Goal: Information Seeking & Learning: Learn about a topic

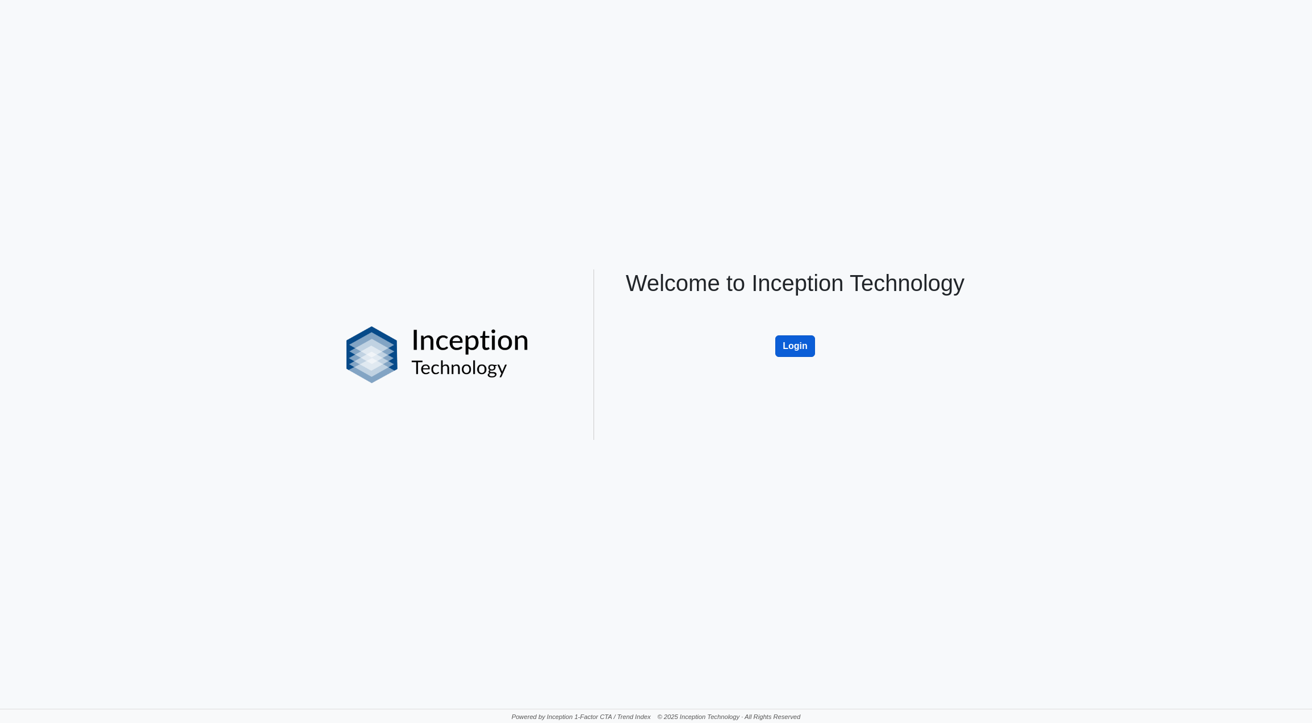
click at [791, 343] on button "Login" at bounding box center [796, 346] width 40 height 22
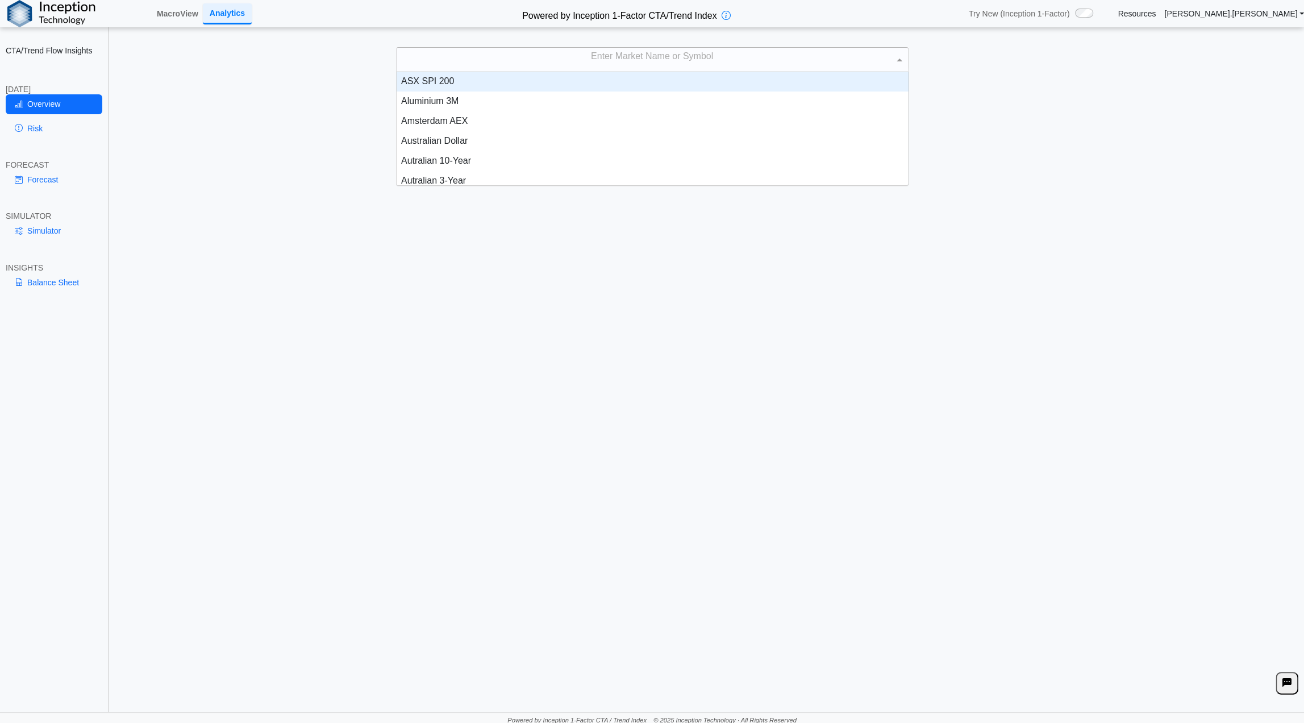
click at [618, 60] on div "Enter Market Name or Symbol" at bounding box center [652, 59] width 511 height 23
type input "***"
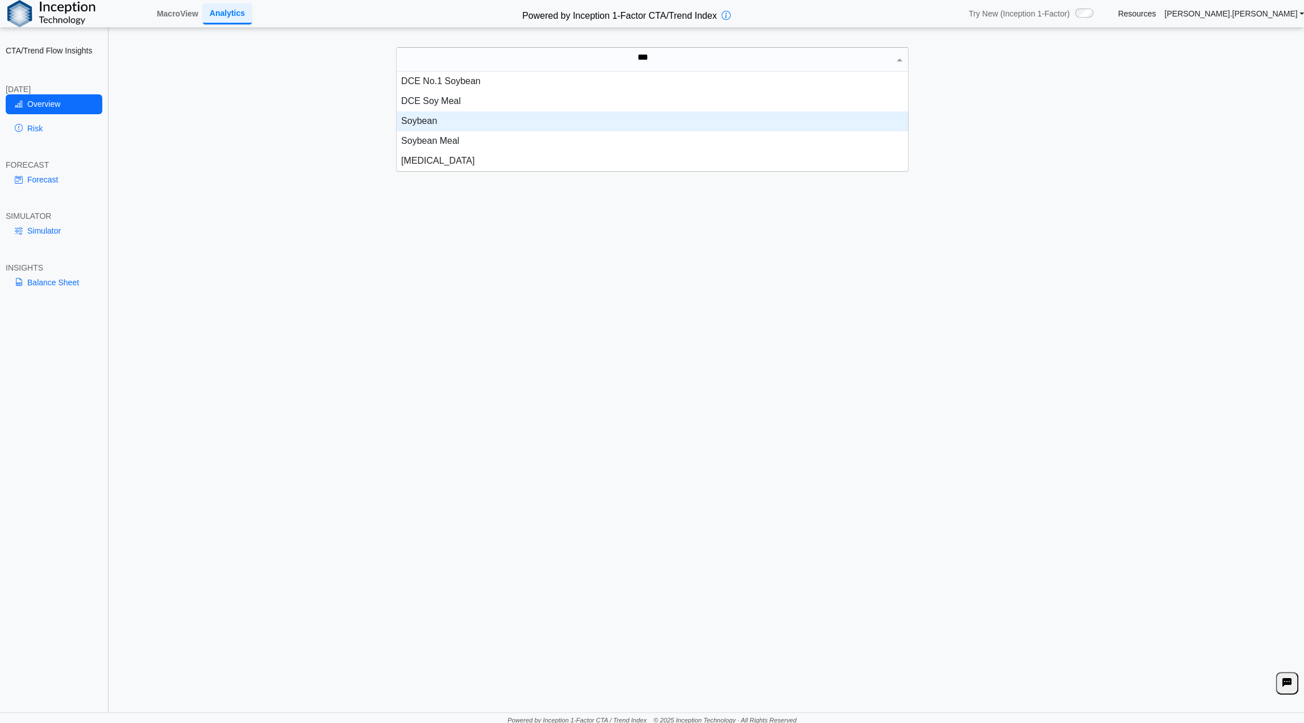
click at [512, 120] on div "Soybean" at bounding box center [653, 121] width 512 height 20
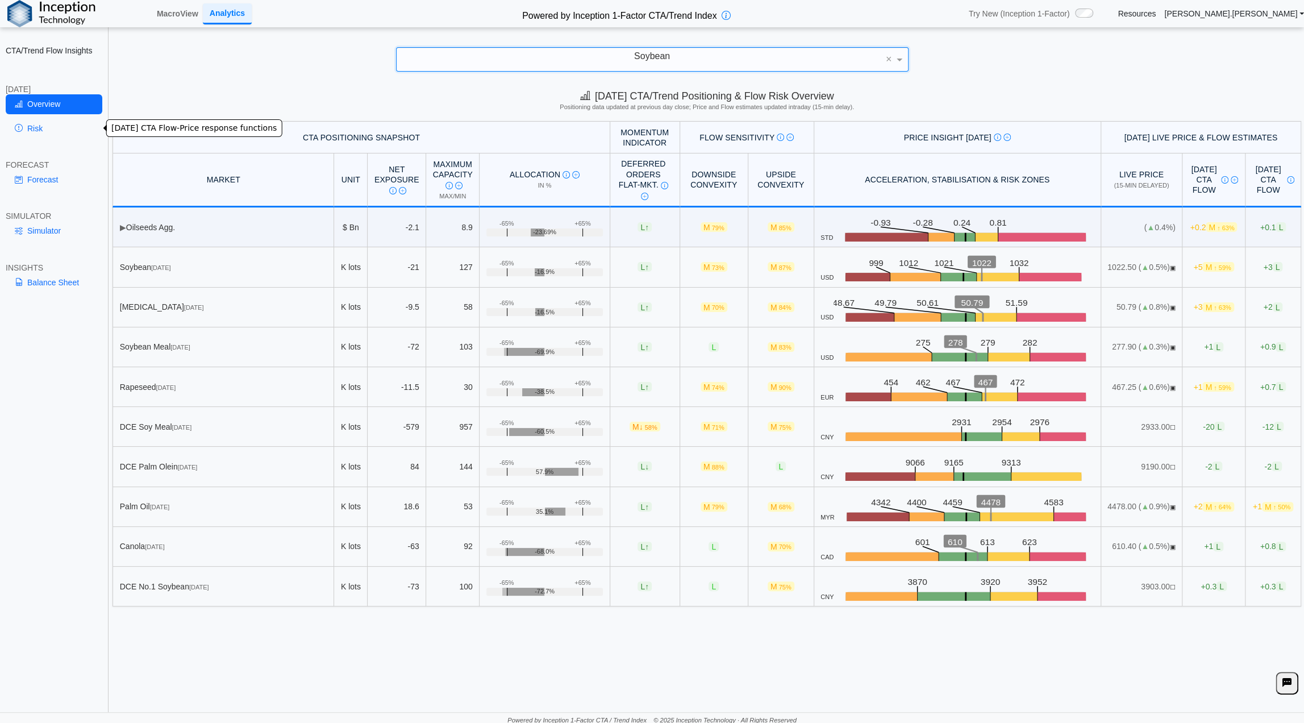
click at [40, 127] on link "Risk" at bounding box center [54, 128] width 97 height 19
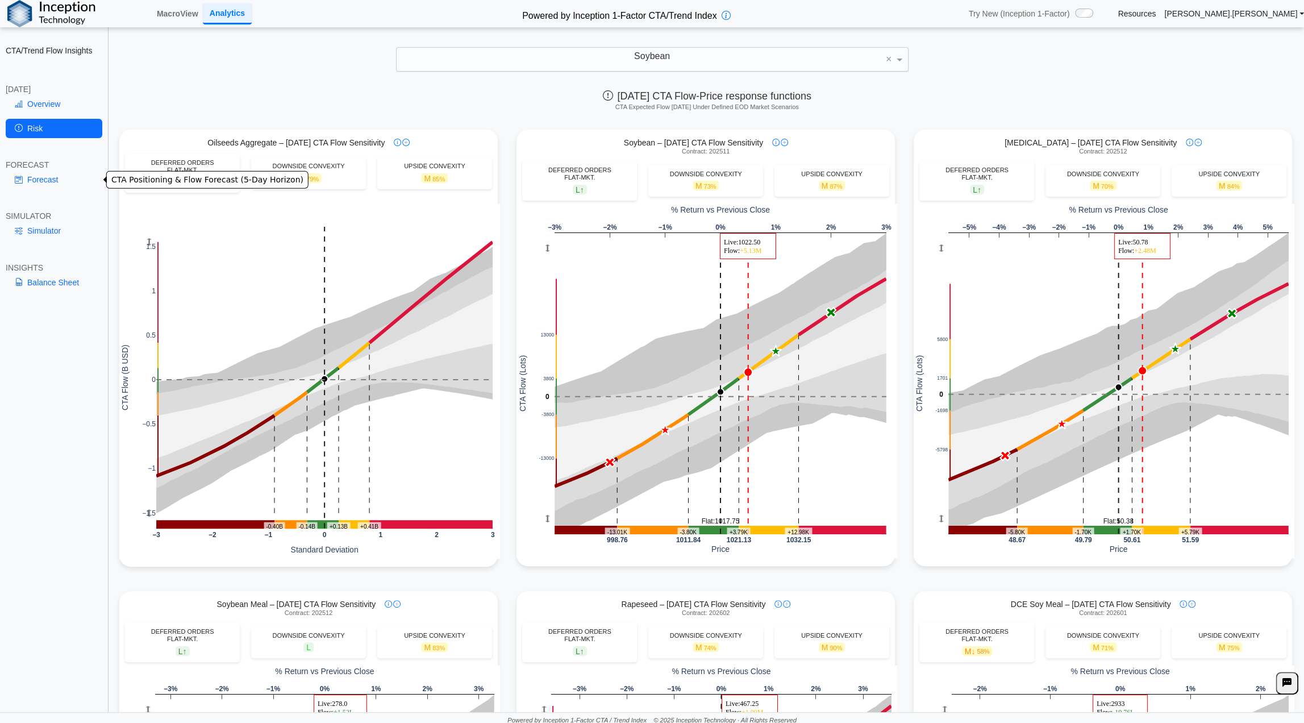
click at [40, 175] on link "Forecast" at bounding box center [54, 179] width 97 height 19
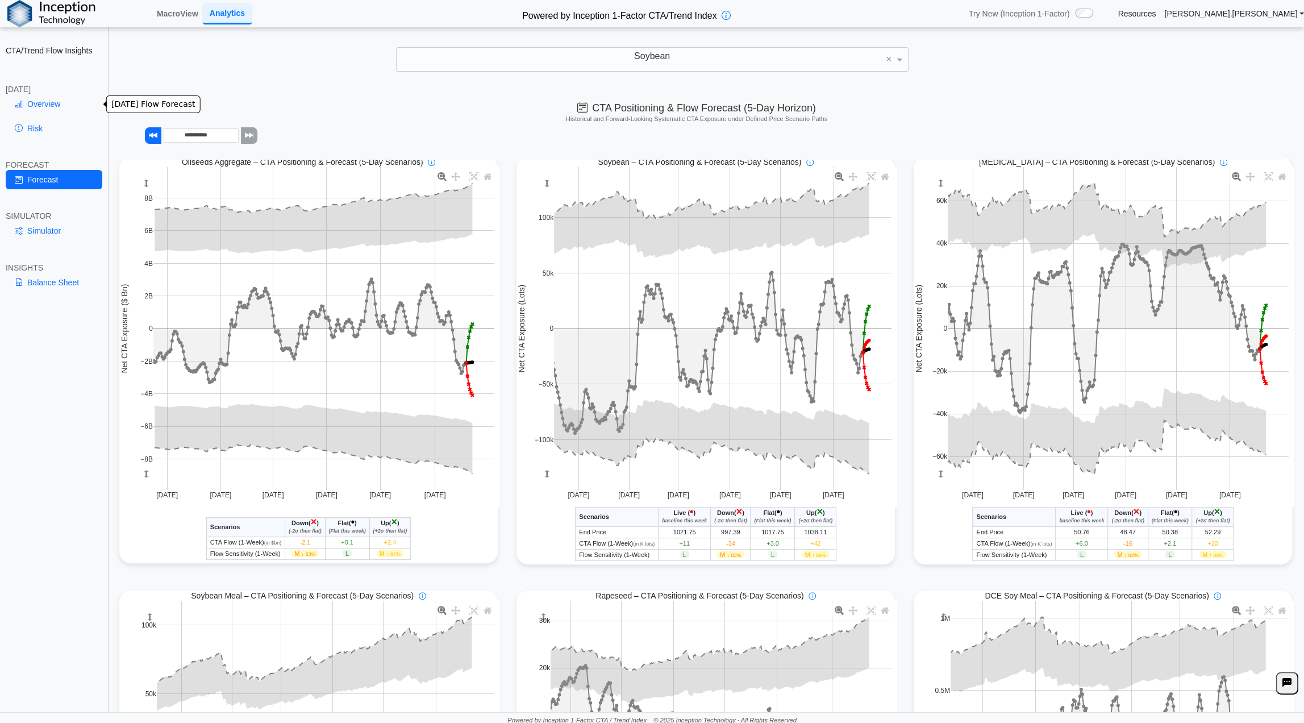
click at [47, 99] on link "Overview" at bounding box center [54, 103] width 97 height 19
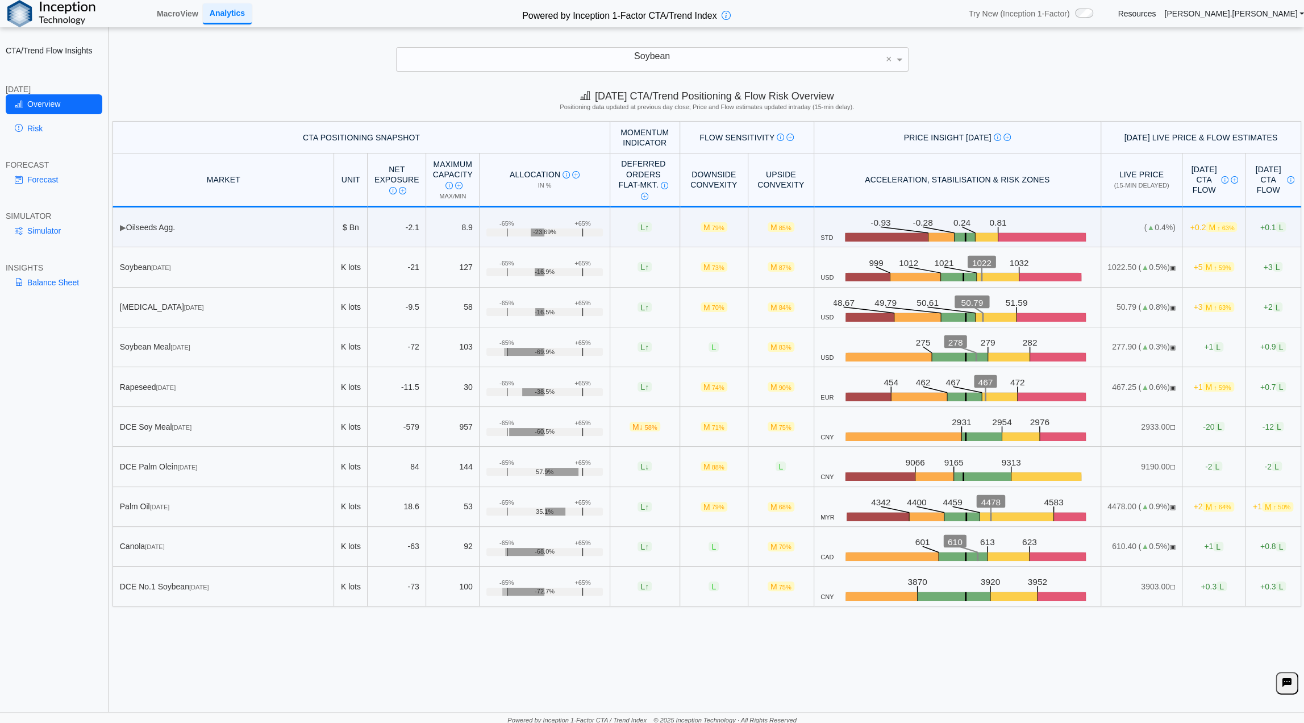
click at [691, 60] on div "Soybean" at bounding box center [652, 59] width 511 height 23
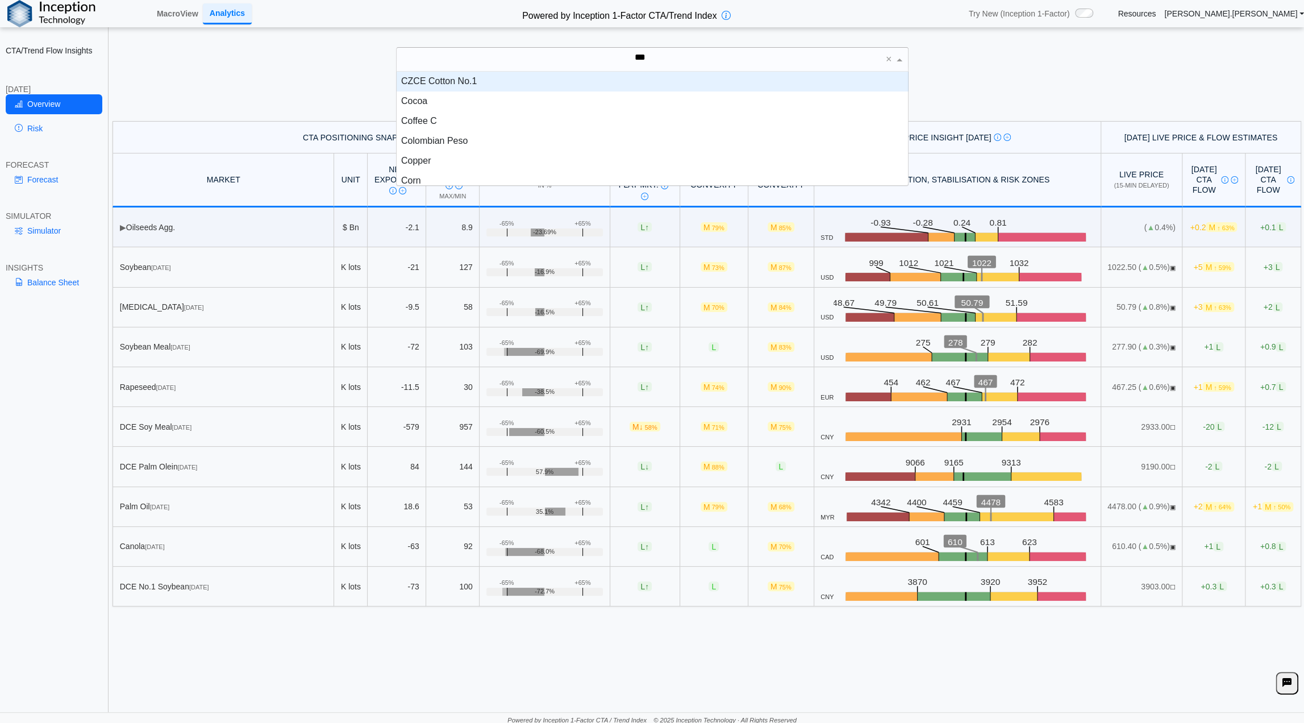
scroll to position [31, 503]
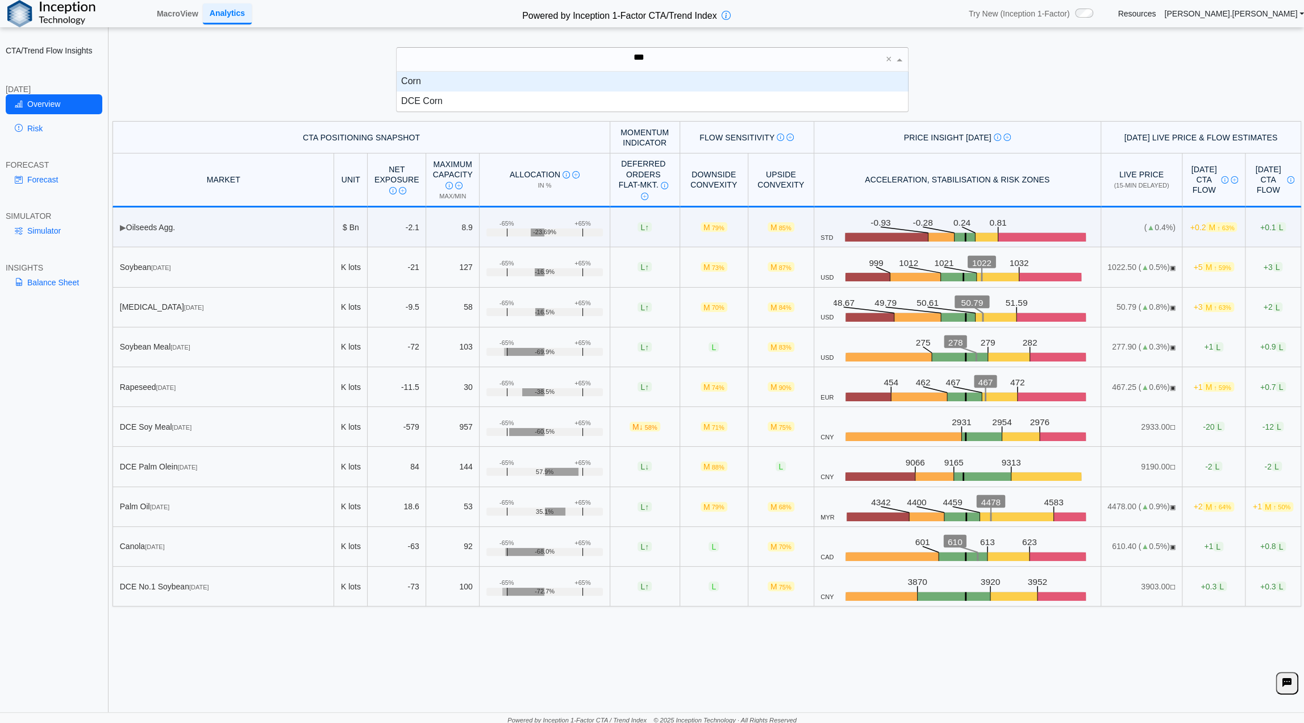
type input "****"
click at [411, 79] on div "Corn" at bounding box center [653, 82] width 512 height 20
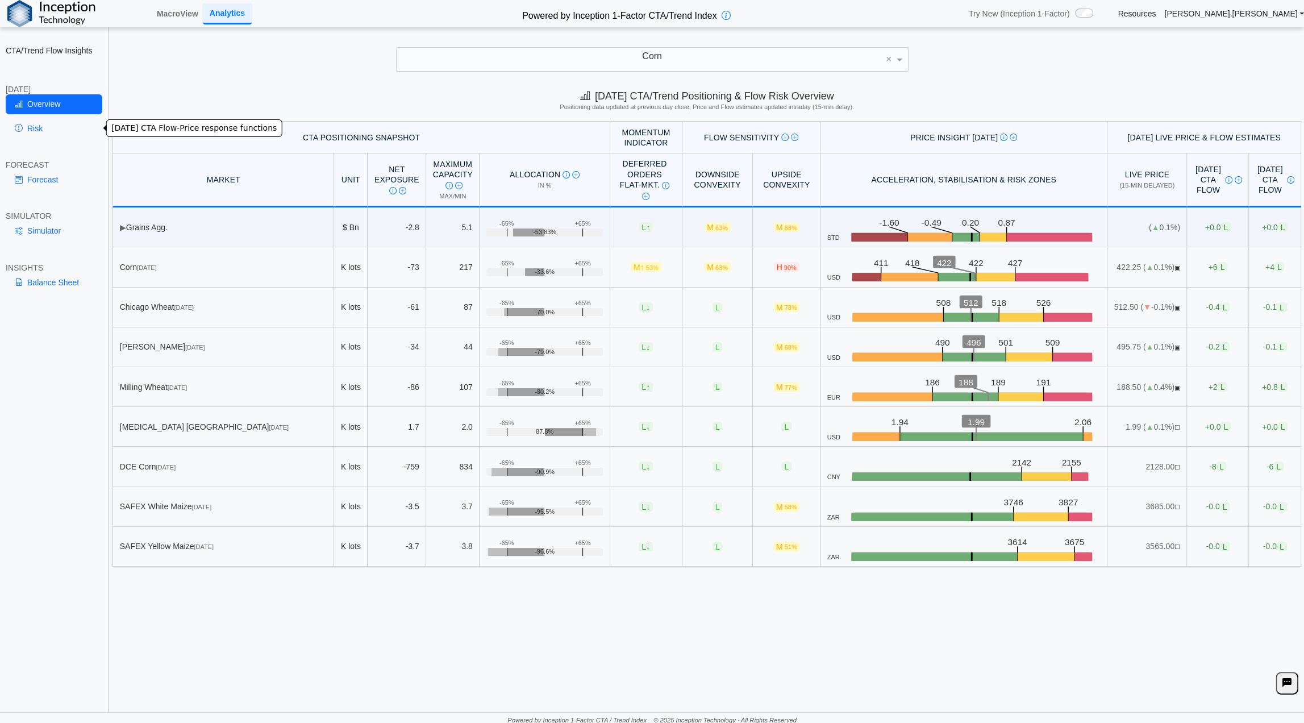
click at [47, 130] on link "Risk" at bounding box center [54, 128] width 97 height 19
